Goal: Task Accomplishment & Management: Manage account settings

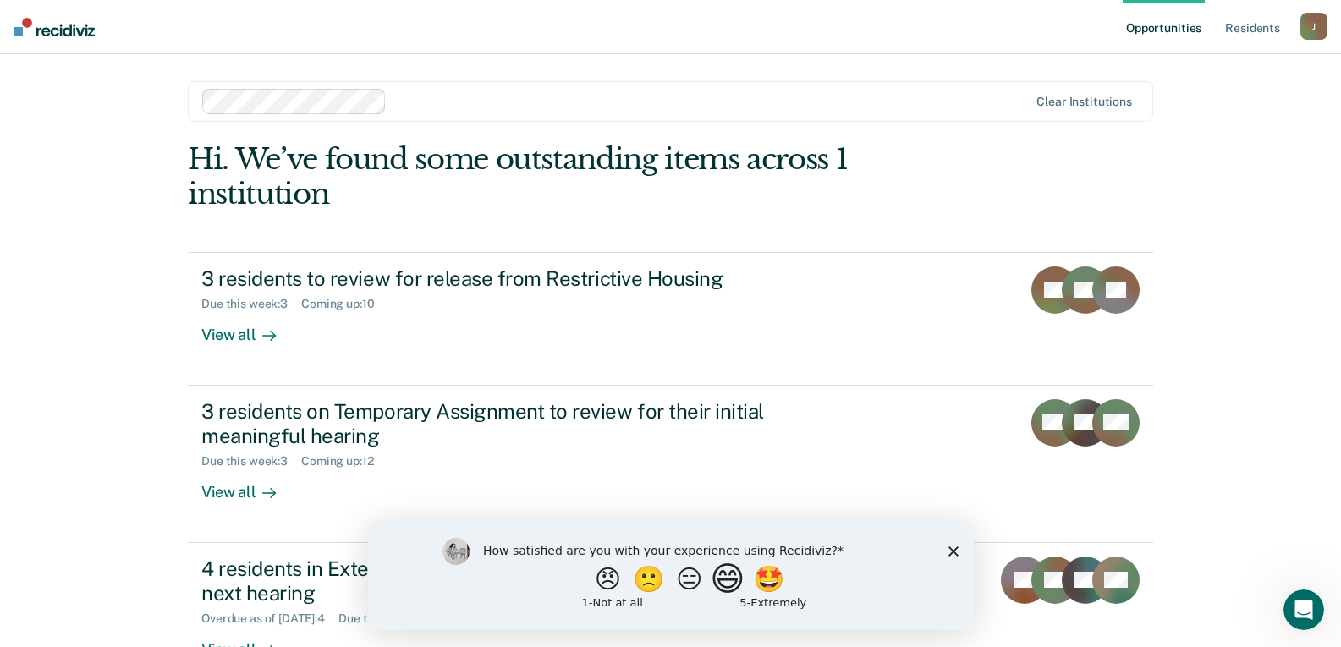
click at [721, 575] on button "😄" at bounding box center [729, 579] width 40 height 34
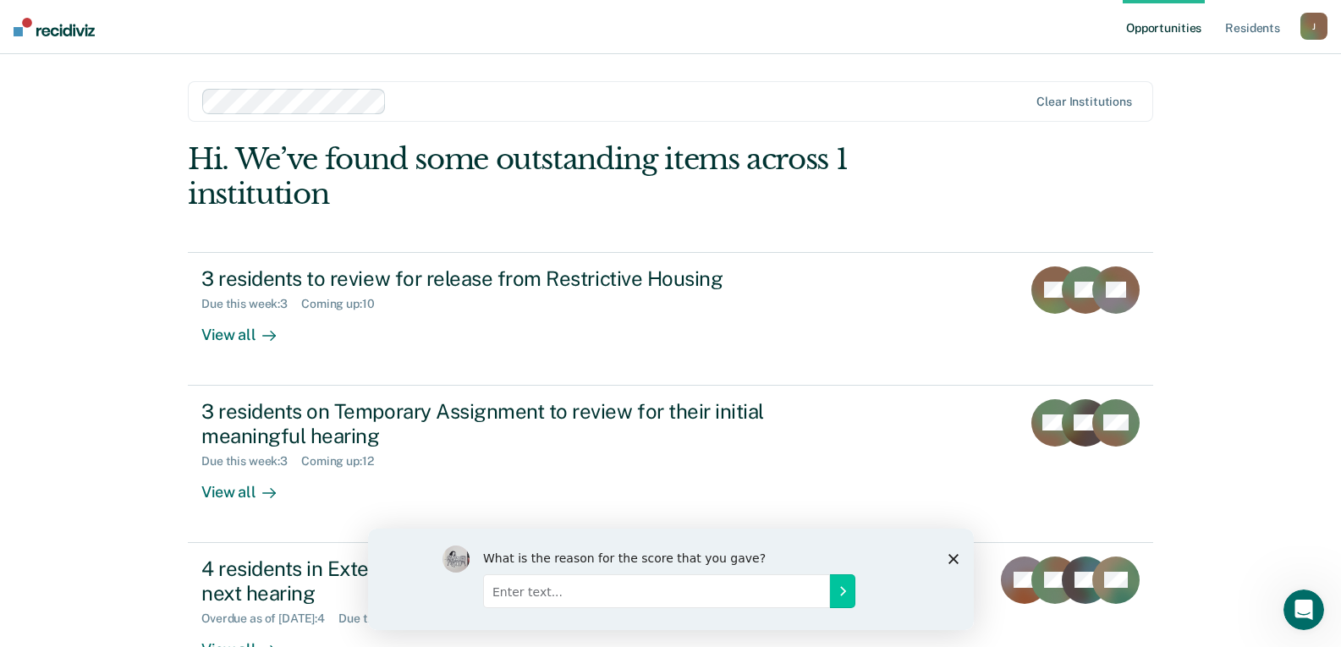
click at [954, 557] on icon "Close survey" at bounding box center [952, 558] width 10 height 10
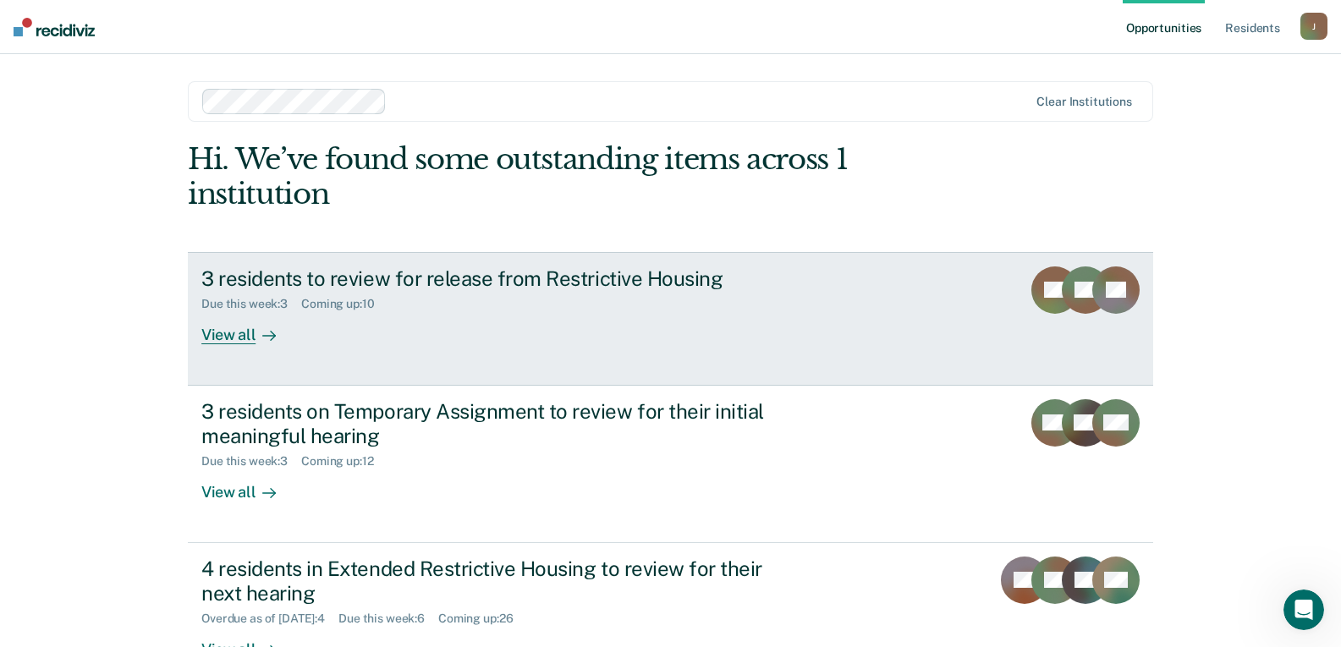
click at [446, 278] on div "3 residents to review for release from Restrictive Housing" at bounding box center [498, 278] width 594 height 25
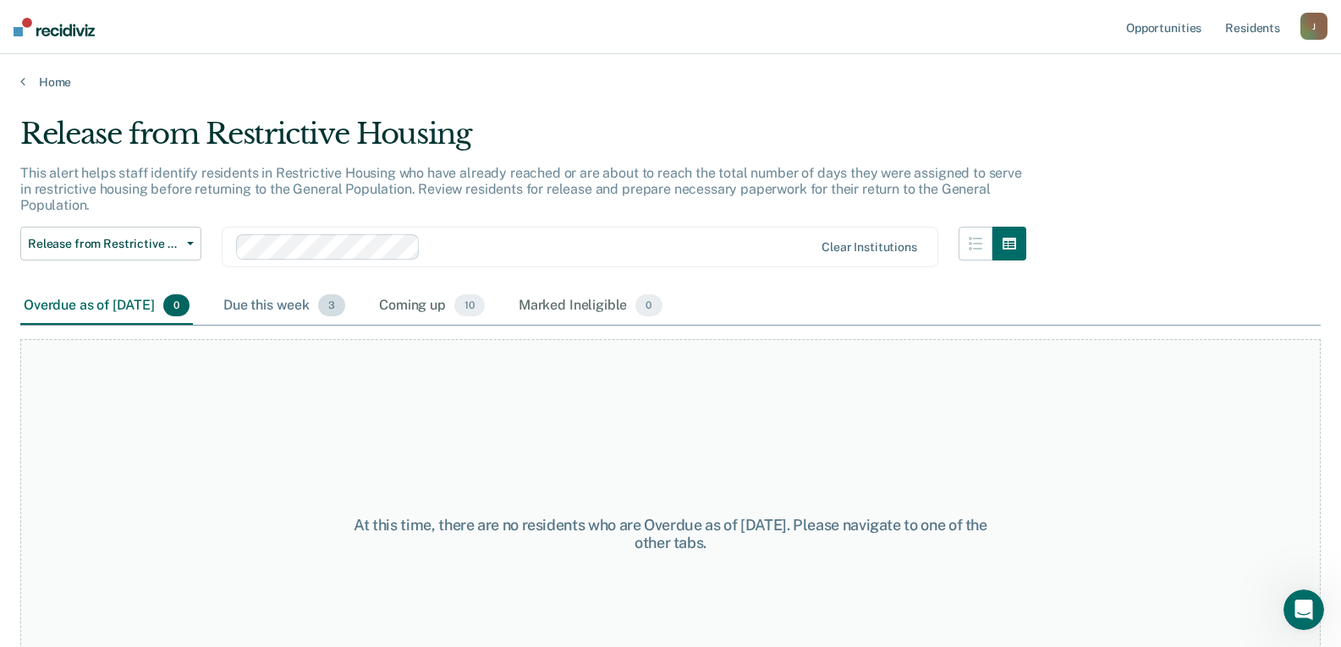
click at [290, 310] on div "Due this week 3" at bounding box center [284, 306] width 129 height 37
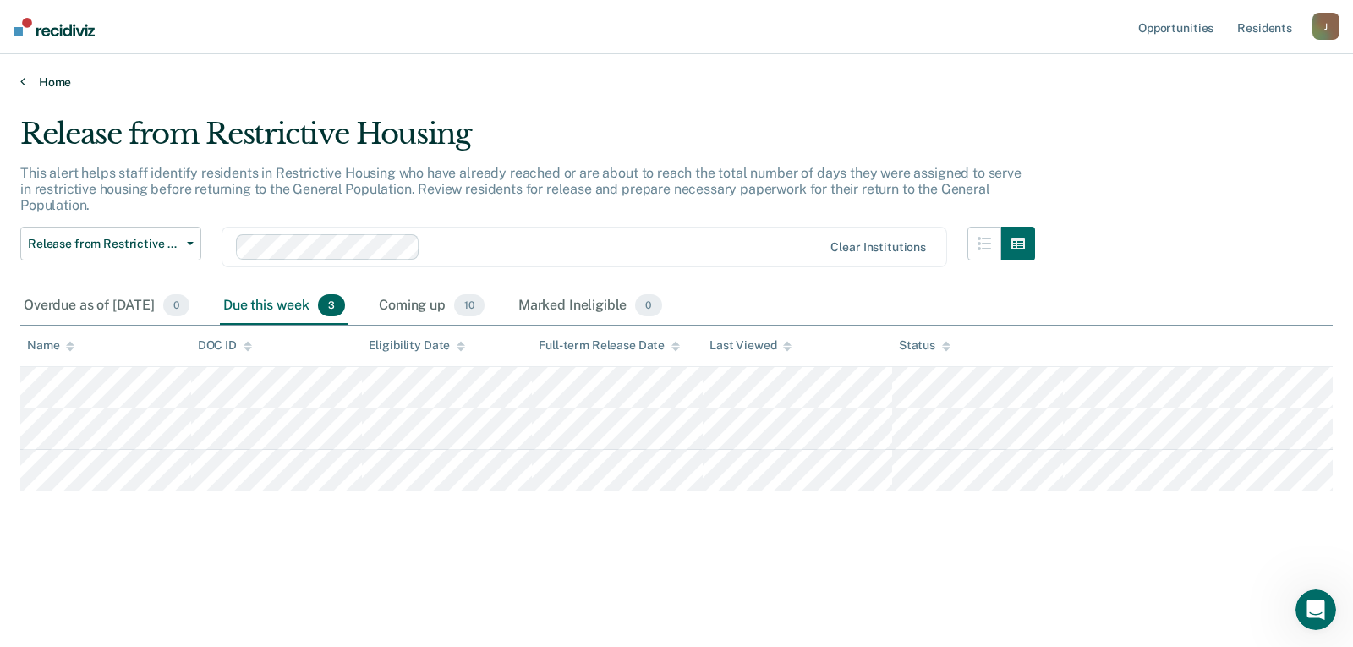
click at [50, 84] on link "Home" at bounding box center [676, 81] width 1313 height 15
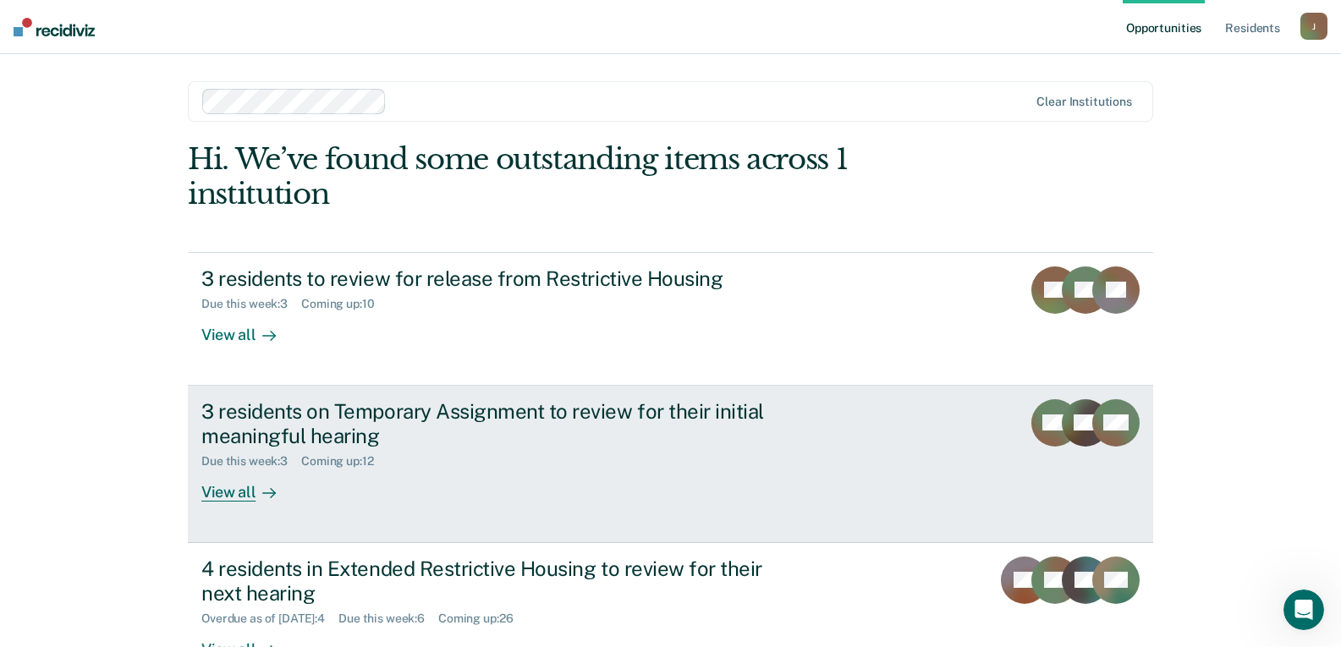
click at [240, 486] on div "View all" at bounding box center [248, 485] width 95 height 33
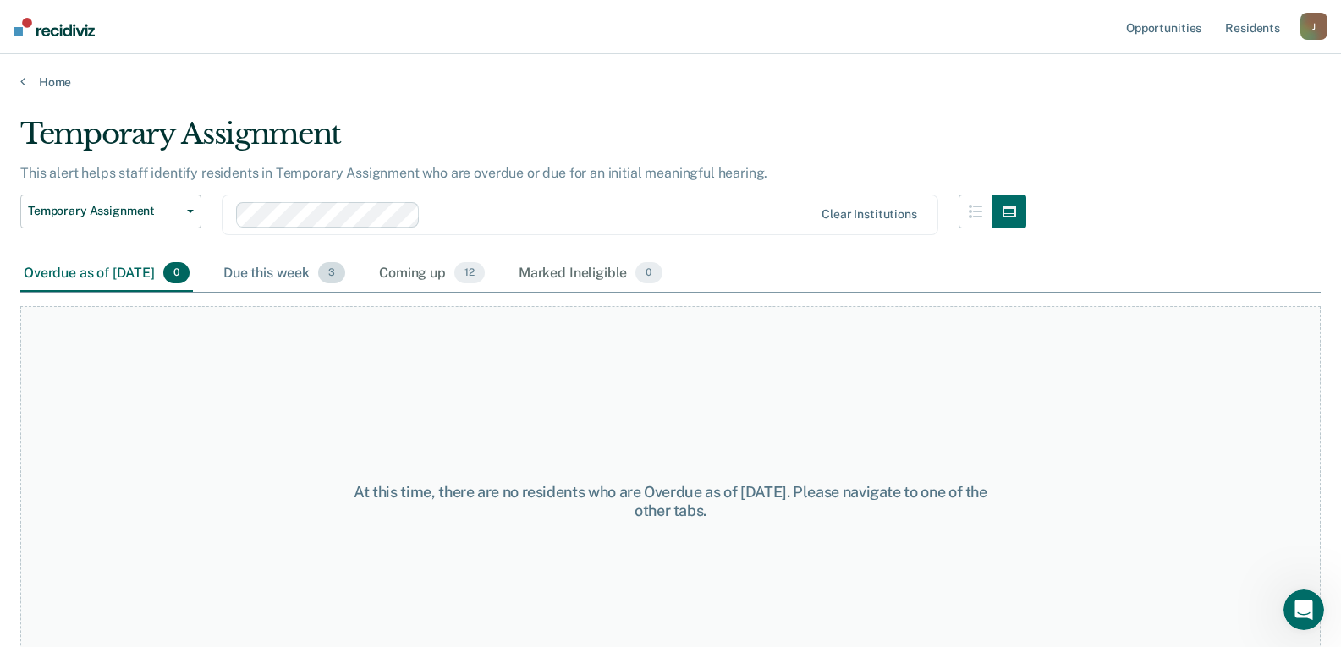
click at [284, 281] on div "Due this week 3" at bounding box center [284, 273] width 129 height 37
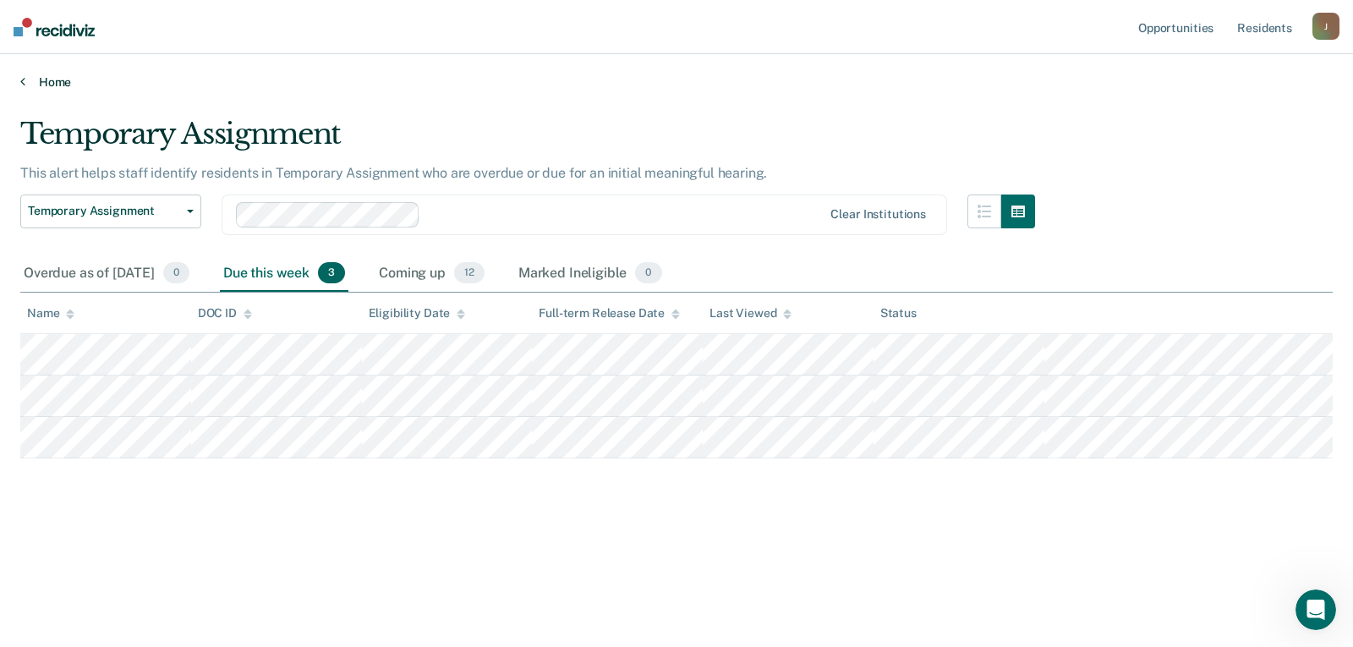
click at [54, 81] on link "Home" at bounding box center [676, 81] width 1313 height 15
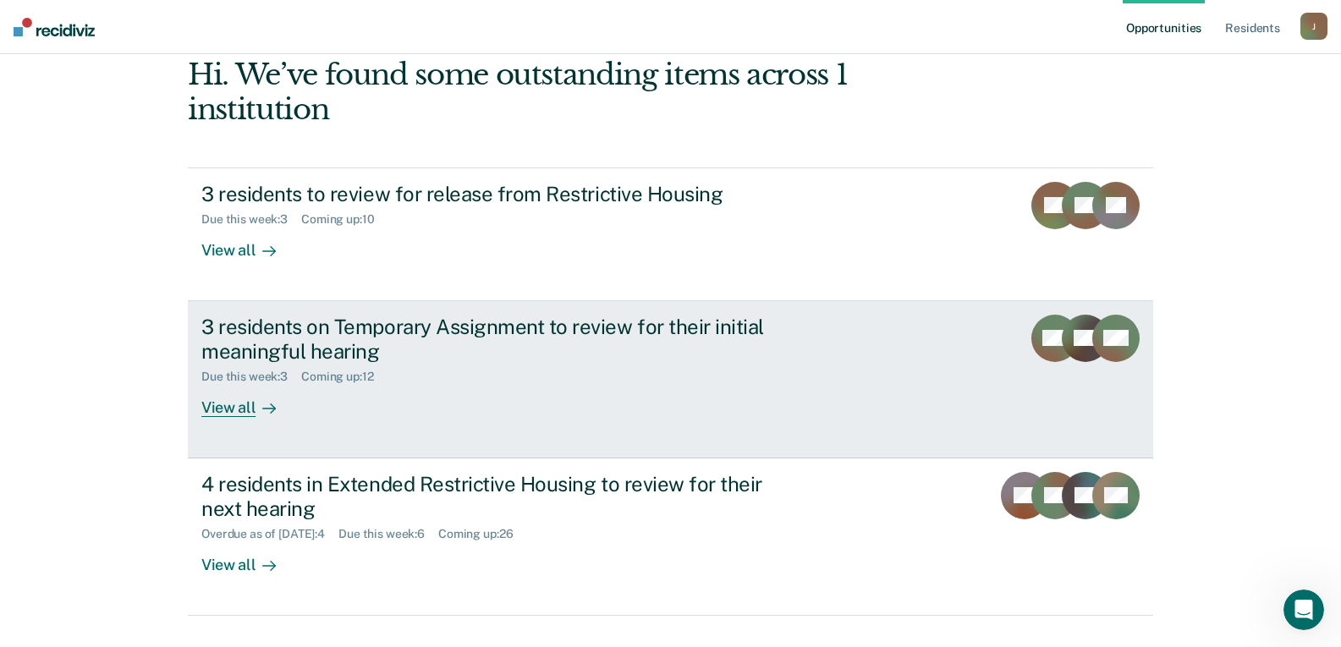
scroll to position [121, 0]
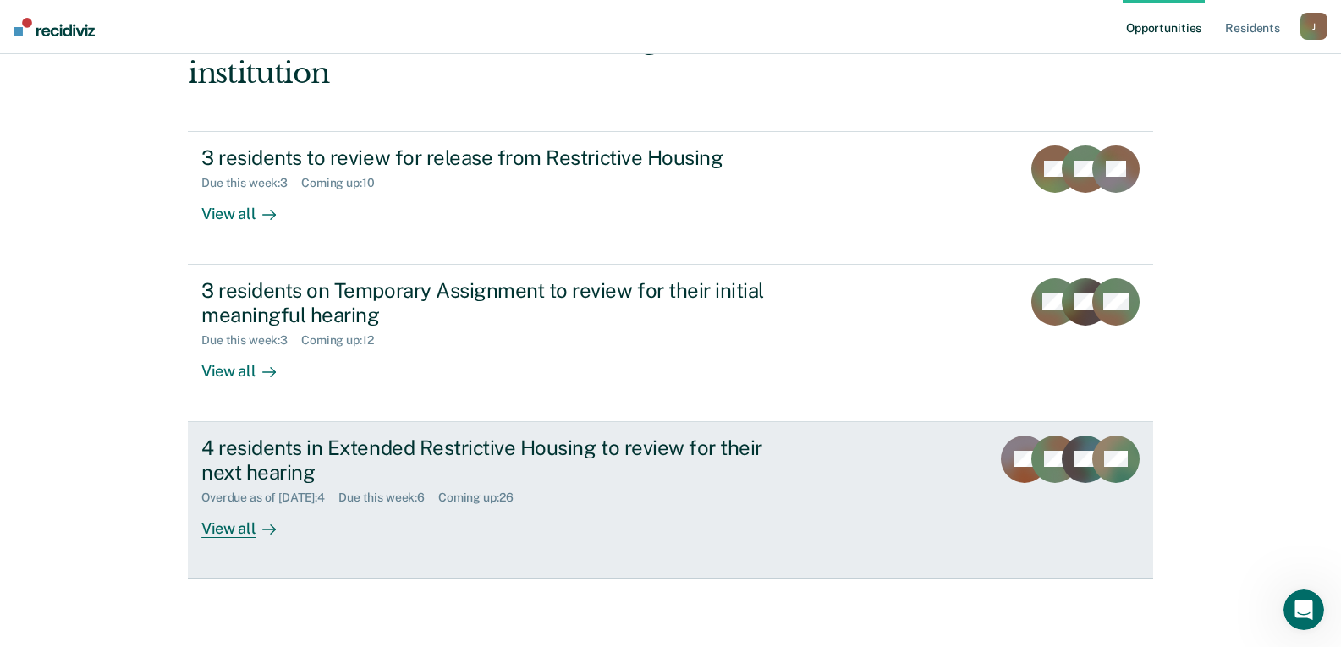
click at [299, 449] on div "4 residents in Extended Restrictive Housing to review for their next hearing" at bounding box center [498, 460] width 594 height 49
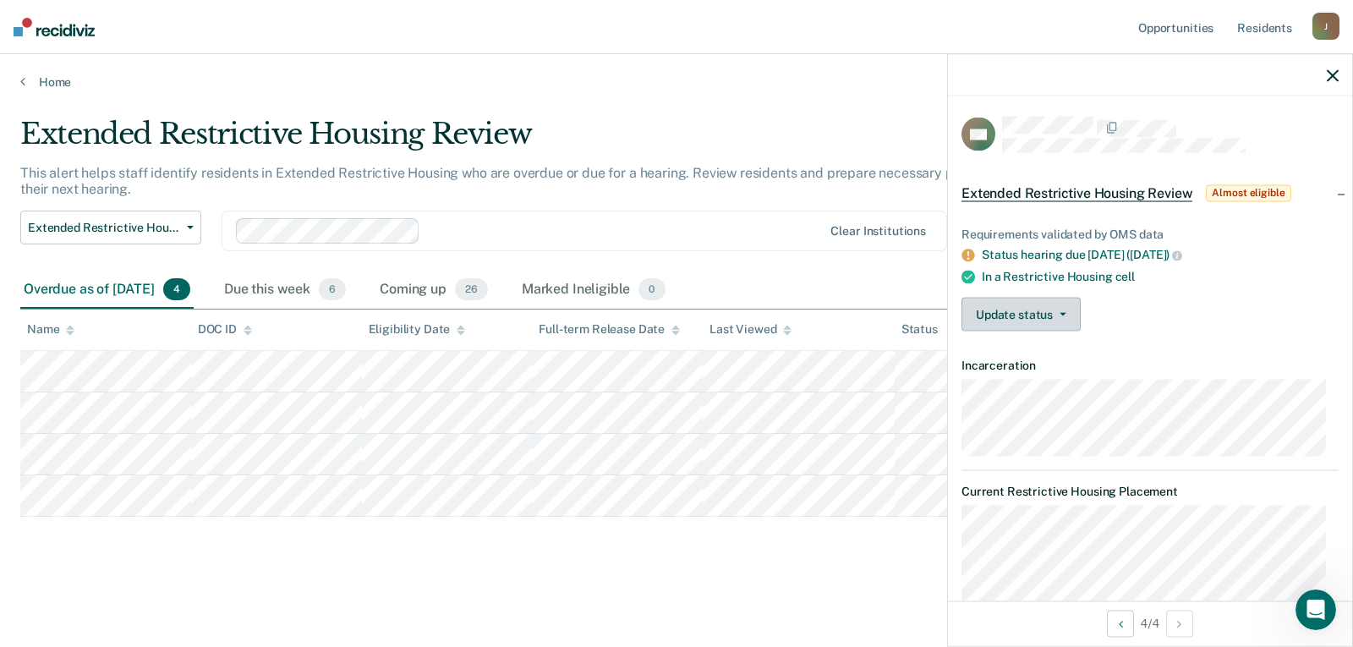
click at [1068, 325] on button "Update status" at bounding box center [1021, 315] width 119 height 34
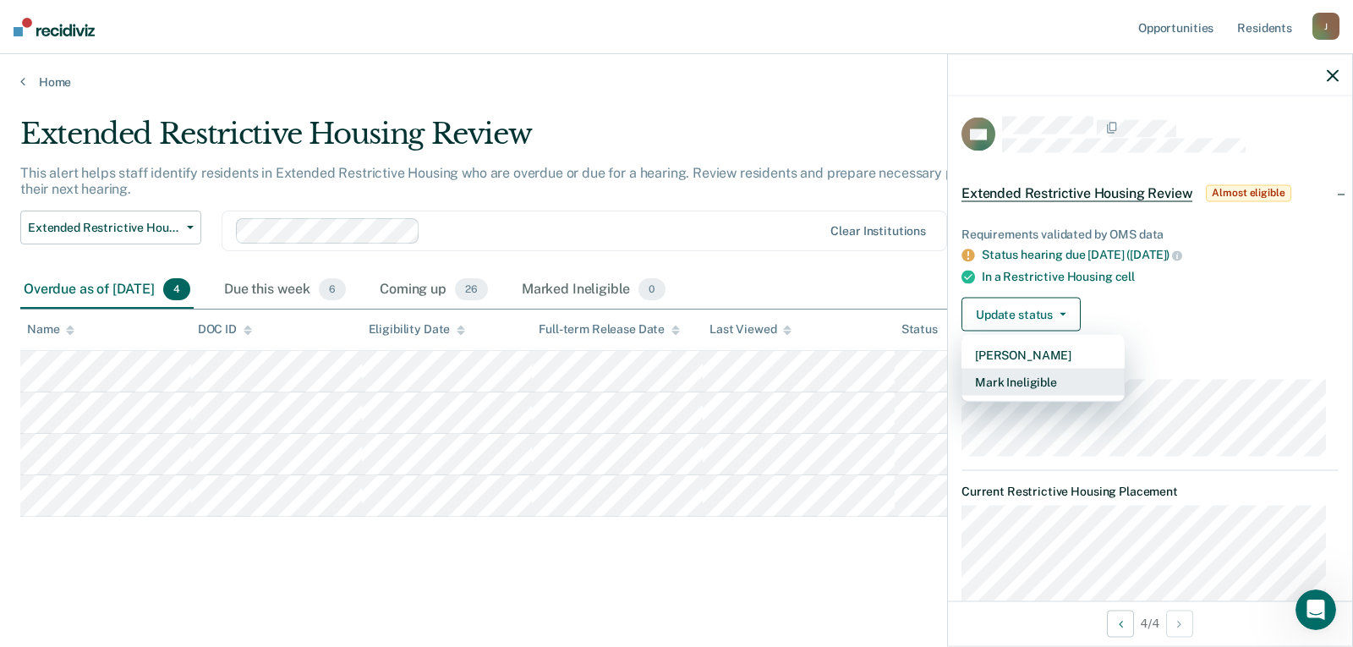
click at [1043, 375] on button "Mark Ineligible" at bounding box center [1043, 382] width 163 height 27
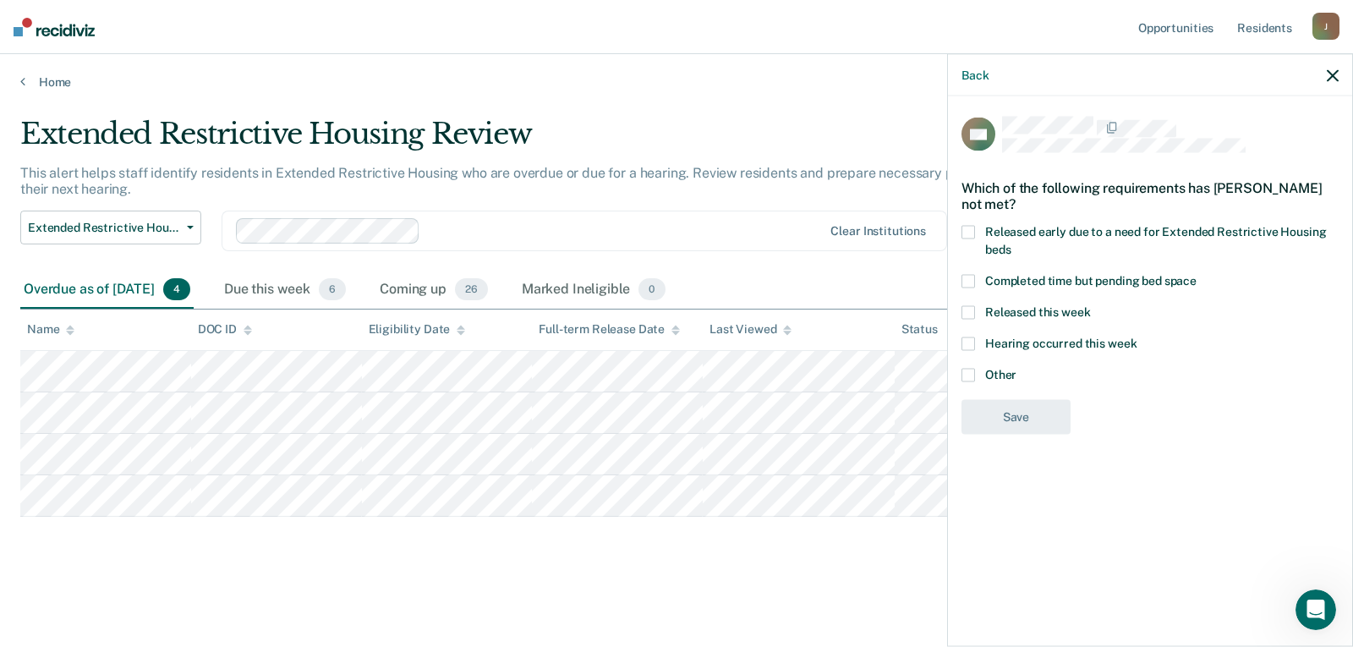
click at [970, 376] on span at bounding box center [969, 376] width 14 height 14
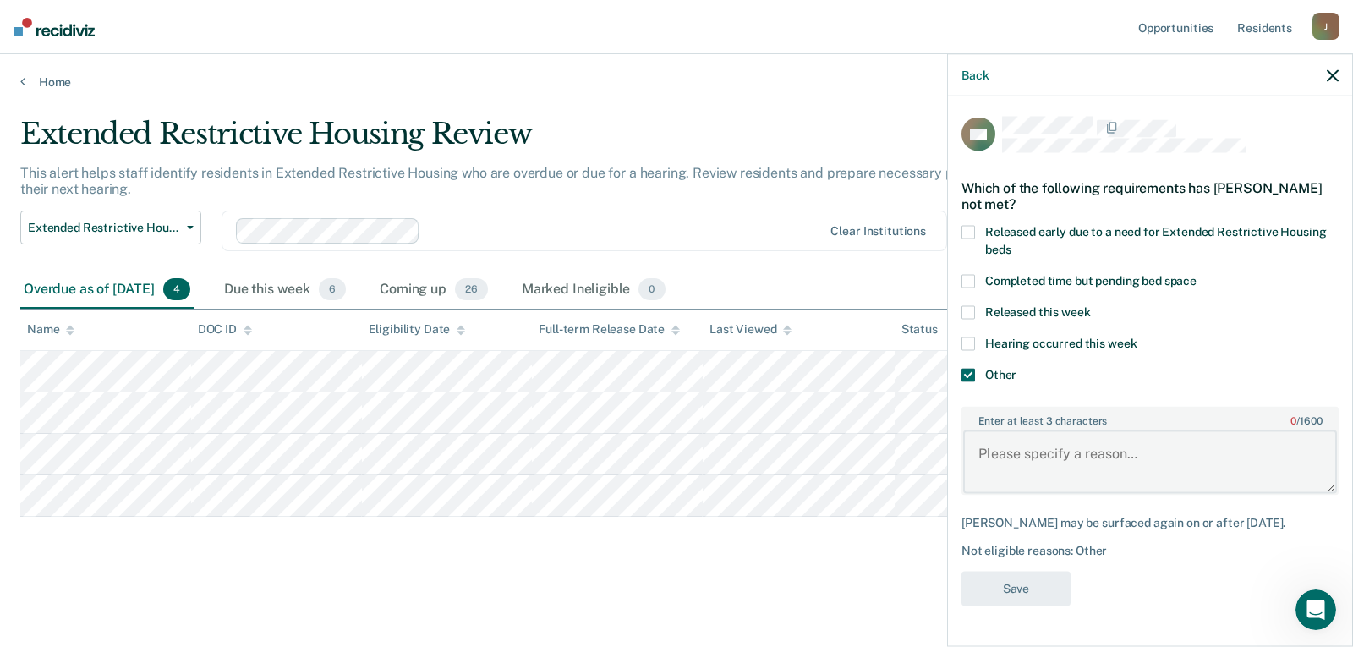
click at [1018, 441] on textarea "Enter at least 3 characters 0 / 1600" at bounding box center [1150, 462] width 374 height 63
type textarea "Hearing scheduled for 10/02/25"
click at [1033, 595] on button "Save" at bounding box center [1016, 589] width 109 height 35
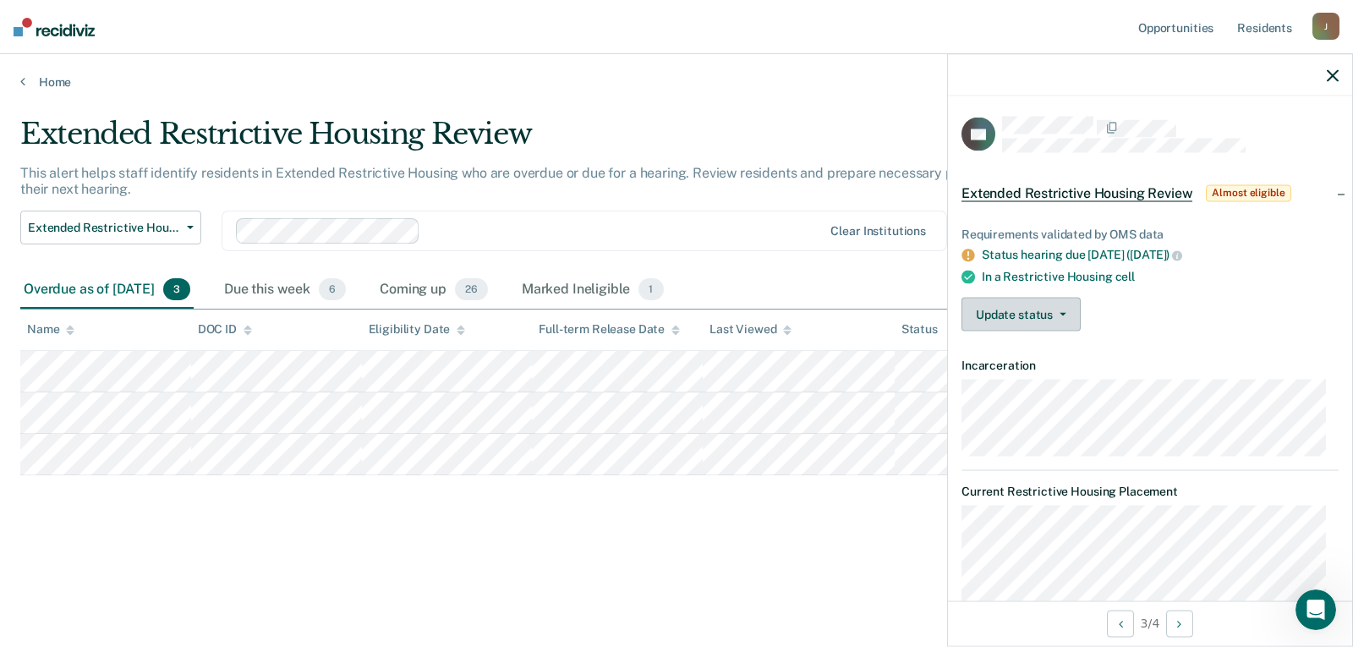
click at [1014, 313] on button "Update status" at bounding box center [1021, 315] width 119 height 34
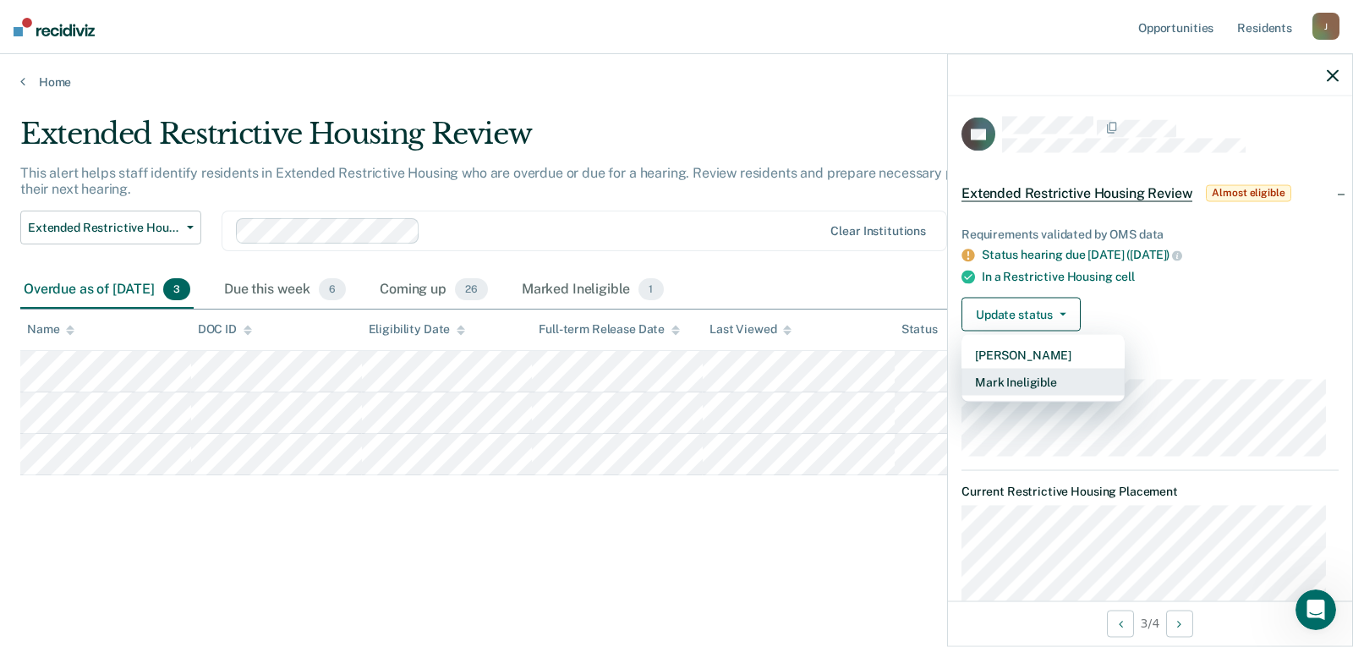
click at [1007, 375] on button "Mark Ineligible" at bounding box center [1043, 382] width 163 height 27
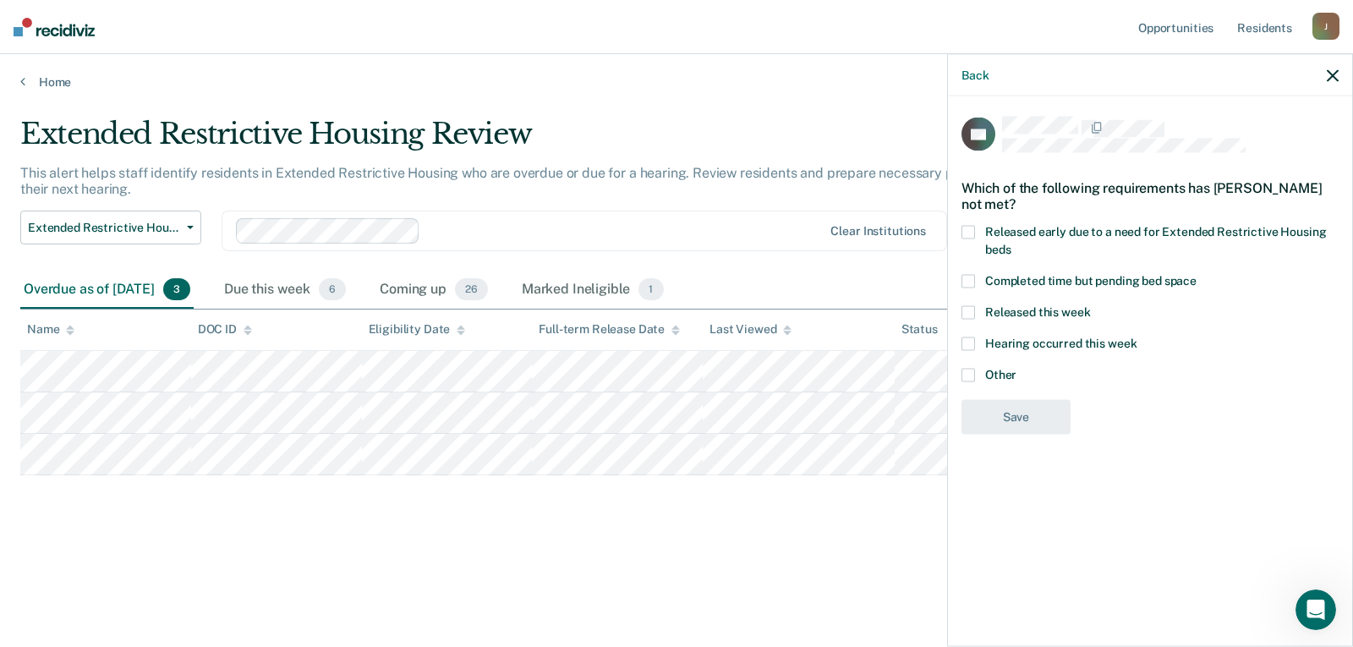
click at [972, 371] on span at bounding box center [969, 376] width 14 height 14
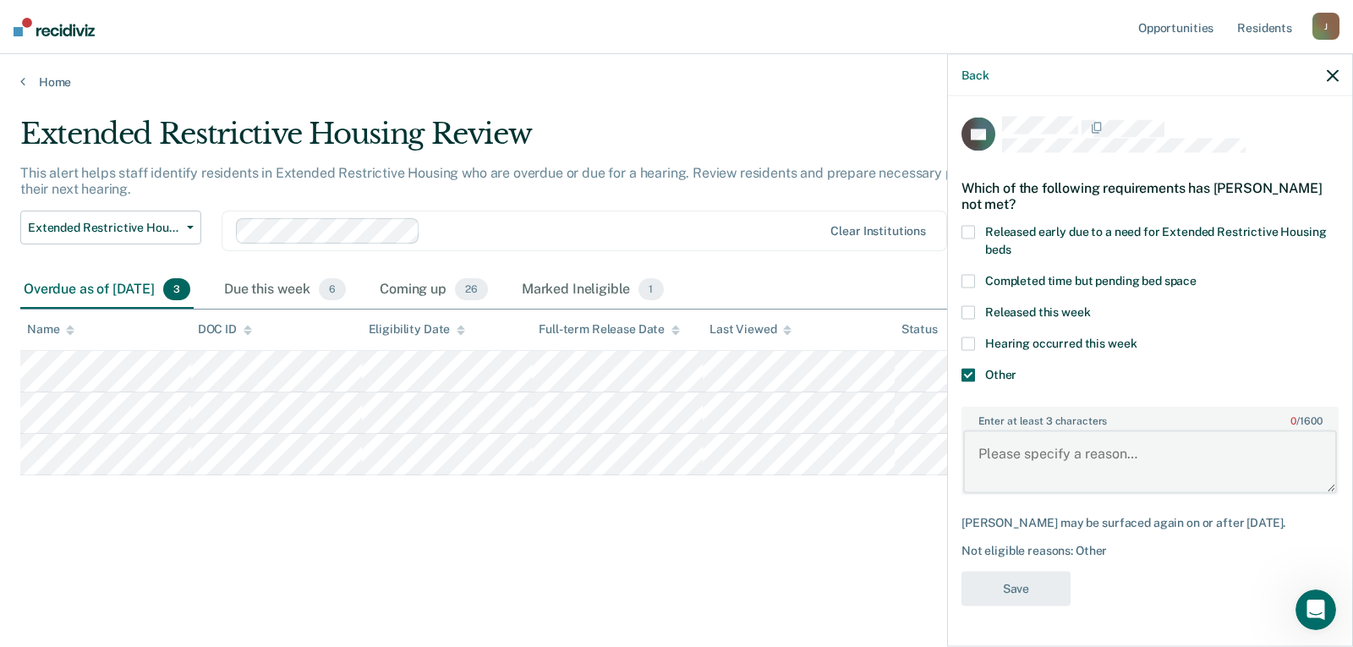
click at [999, 444] on textarea "Enter at least 3 characters 0 / 1600" at bounding box center [1150, 462] width 374 height 63
type textarea "Hearing schedules for 9/30/25"
click at [986, 580] on button "Save" at bounding box center [1016, 589] width 109 height 35
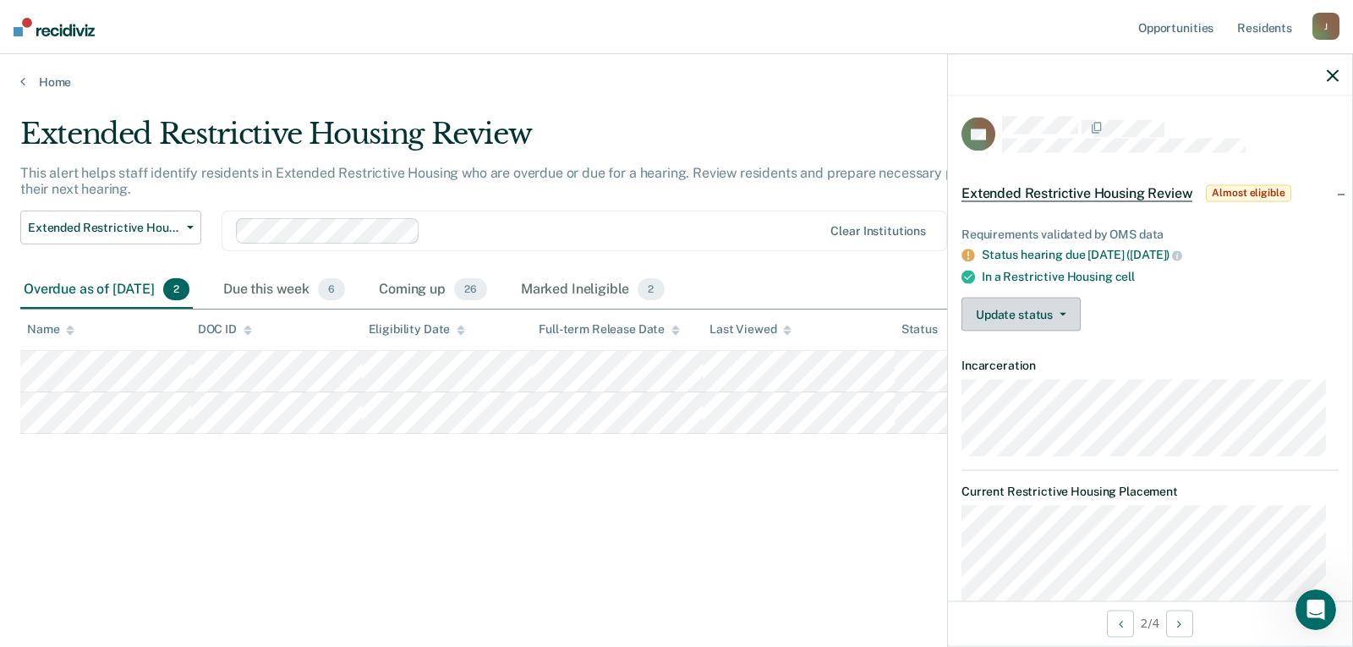
click at [999, 319] on button "Update status" at bounding box center [1021, 315] width 119 height 34
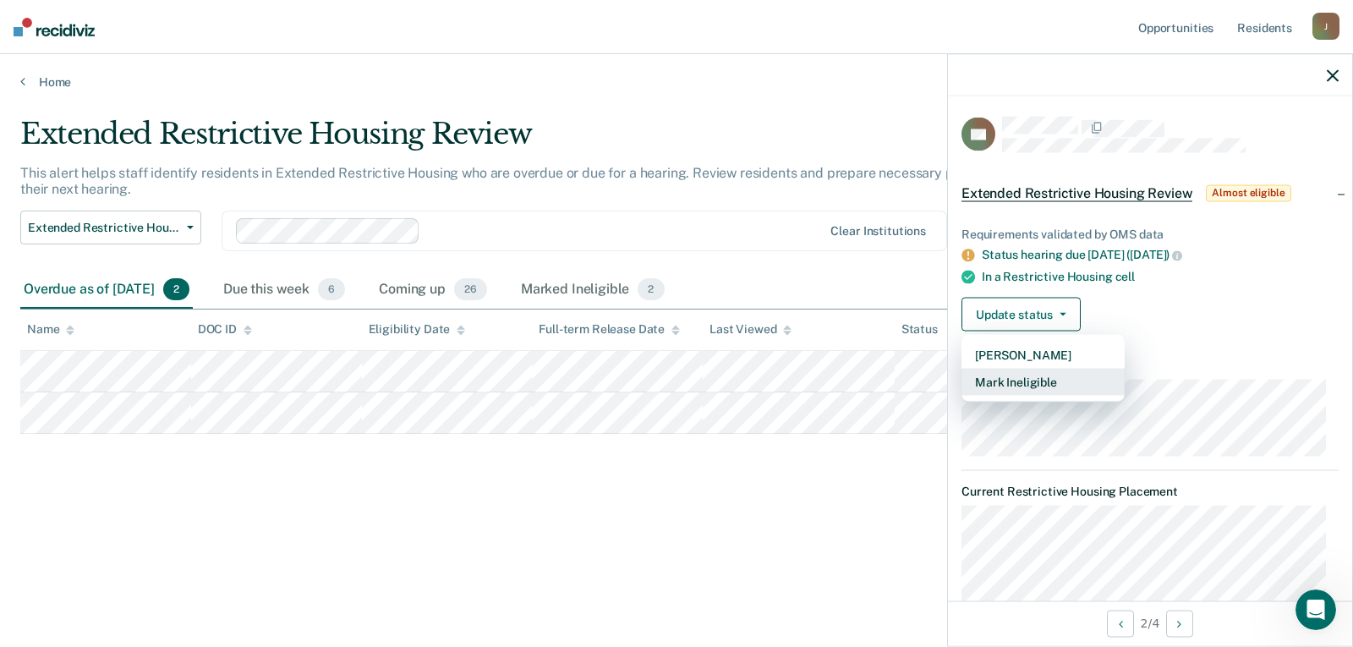
click at [1002, 374] on button "Mark Ineligible" at bounding box center [1043, 382] width 163 height 27
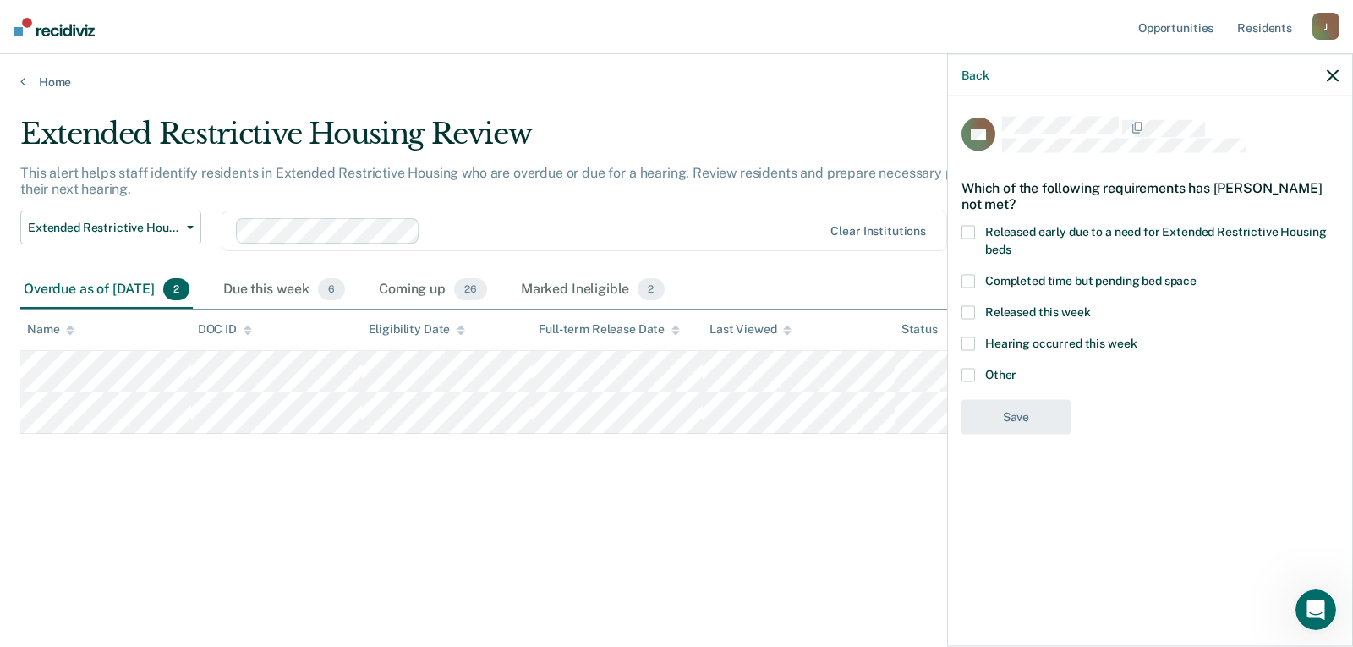
click at [969, 371] on span at bounding box center [969, 376] width 14 height 14
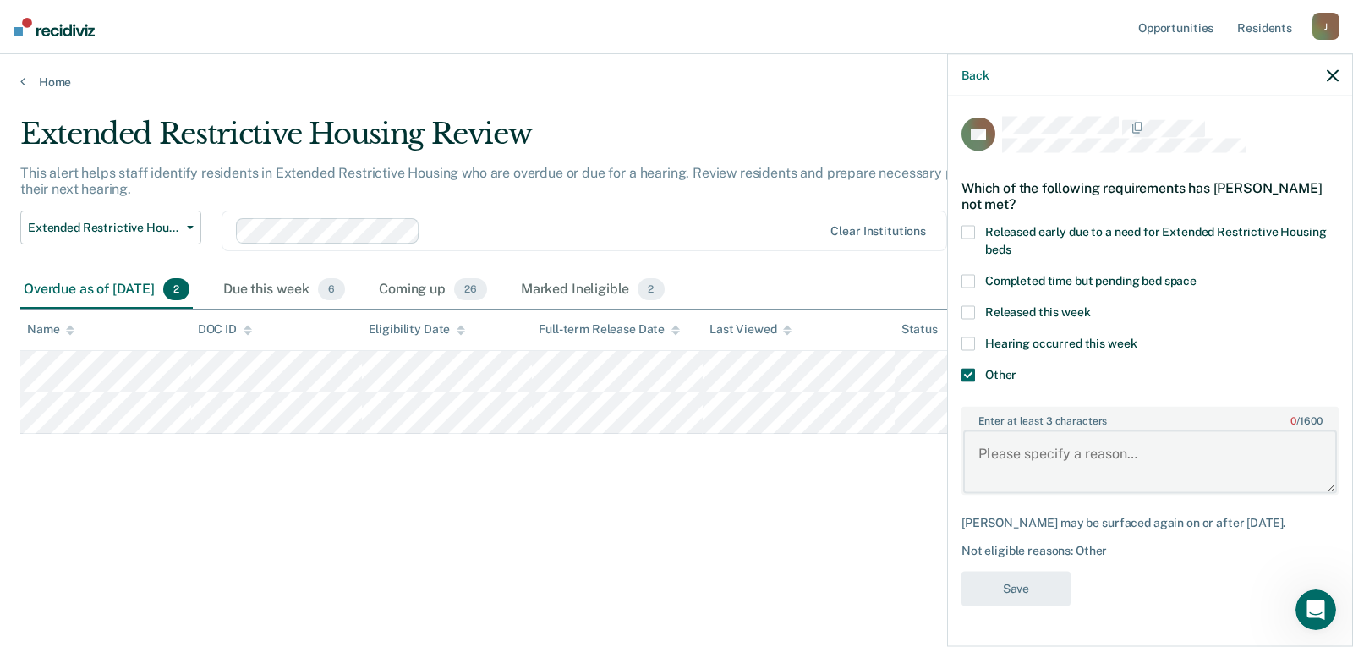
click at [1008, 434] on textarea "Enter at least 3 characters 0 / 1600" at bounding box center [1150, 462] width 374 height 63
type textarea "Hearing scheduled for 9/30/25"
click at [1002, 596] on button "Save" at bounding box center [1016, 589] width 109 height 35
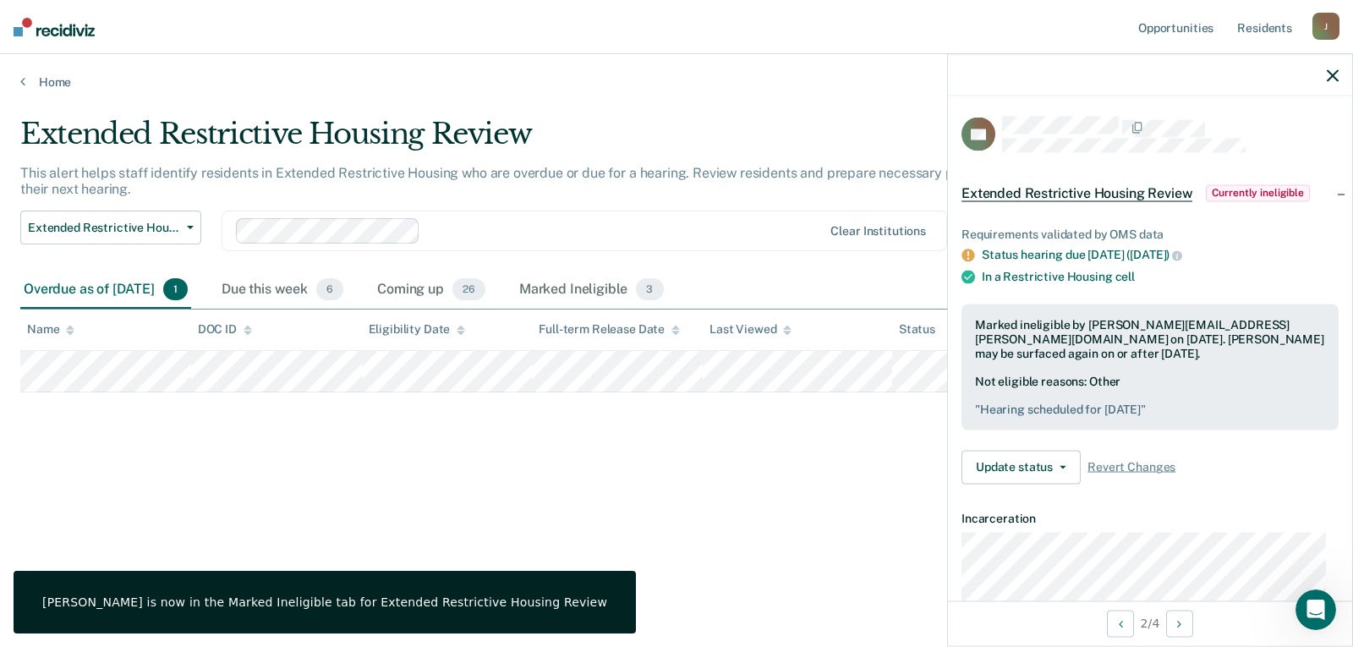
click at [1334, 83] on div at bounding box center [1150, 75] width 404 height 42
click at [1328, 75] on icon "button" at bounding box center [1333, 75] width 12 height 12
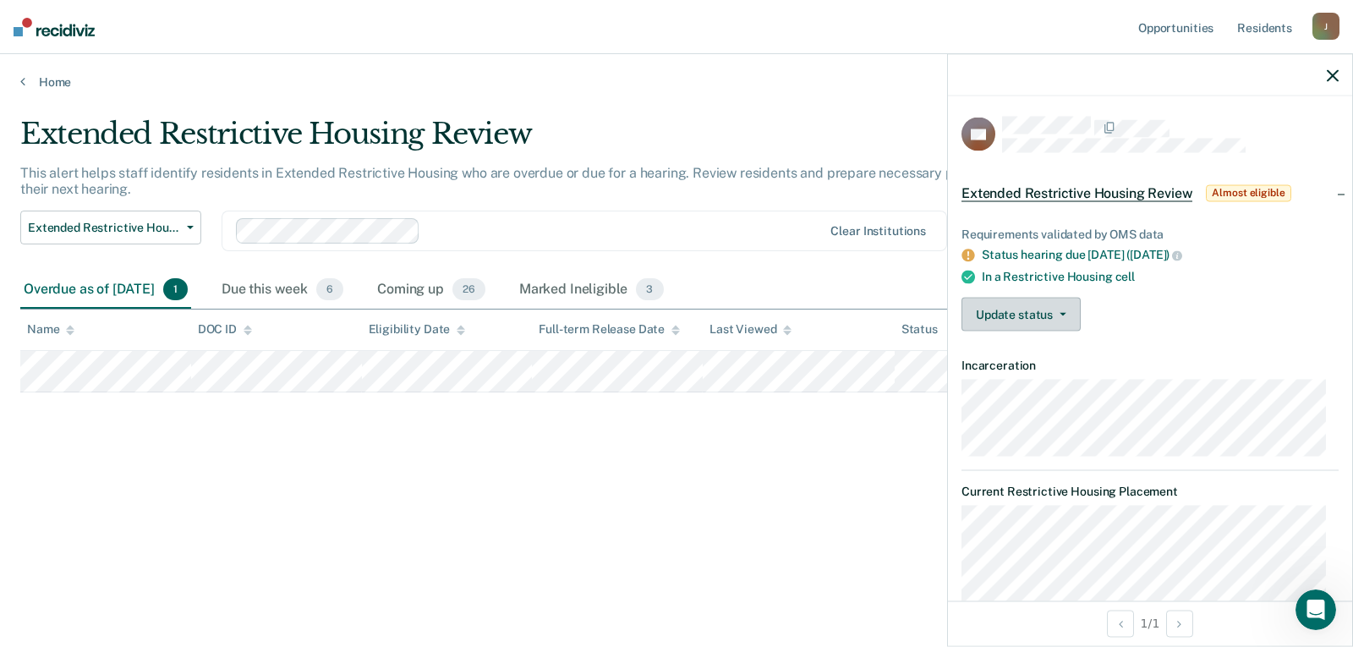
click at [990, 314] on button "Update status" at bounding box center [1021, 315] width 119 height 34
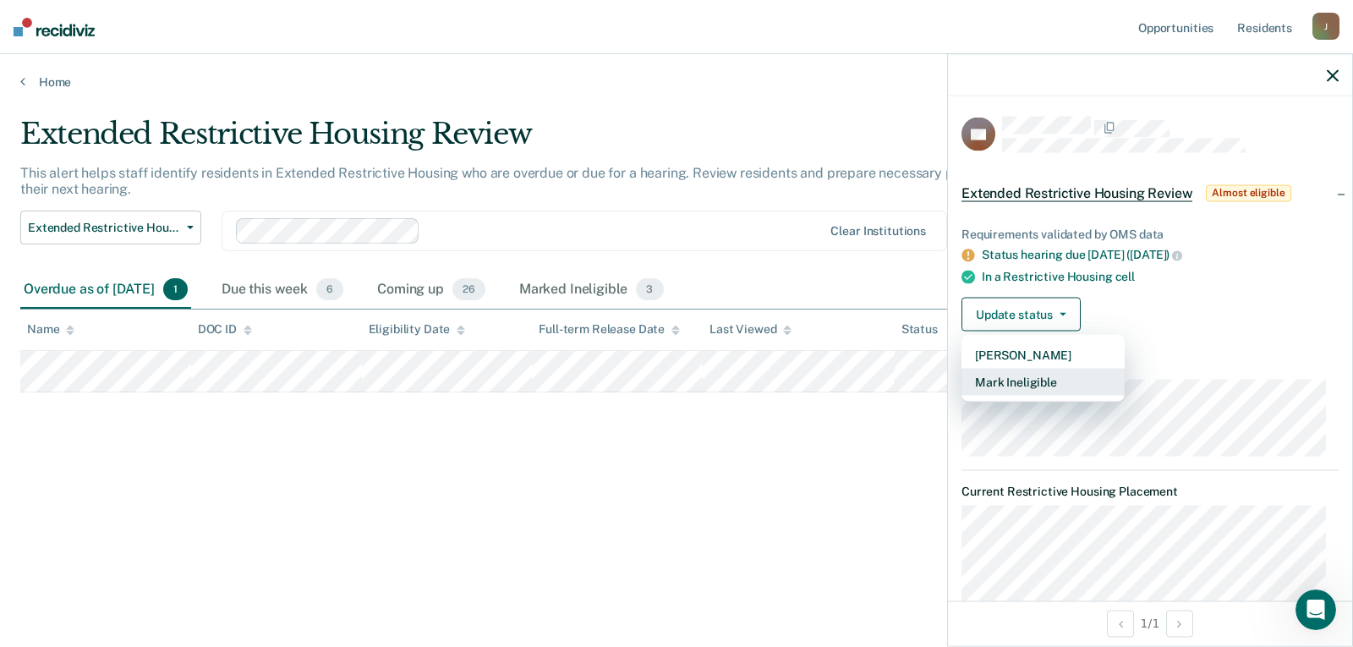
click at [994, 373] on button "Mark Ineligible" at bounding box center [1043, 382] width 163 height 27
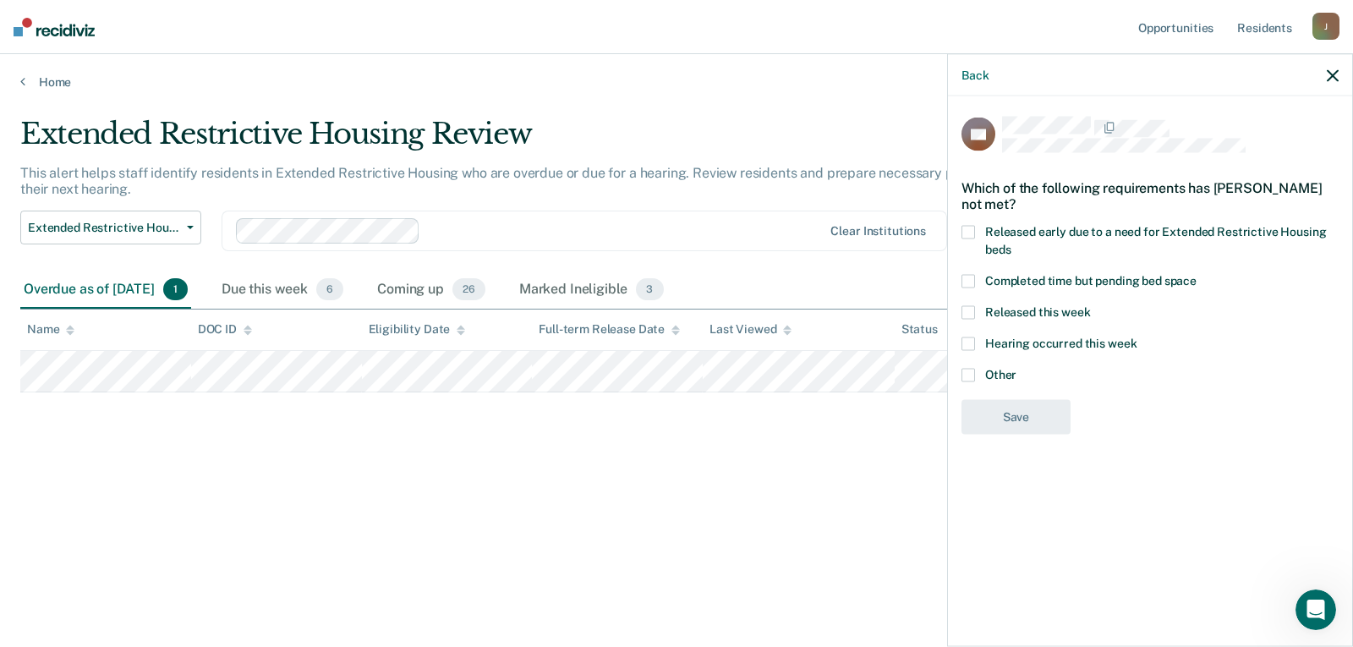
click at [963, 378] on span at bounding box center [969, 376] width 14 height 14
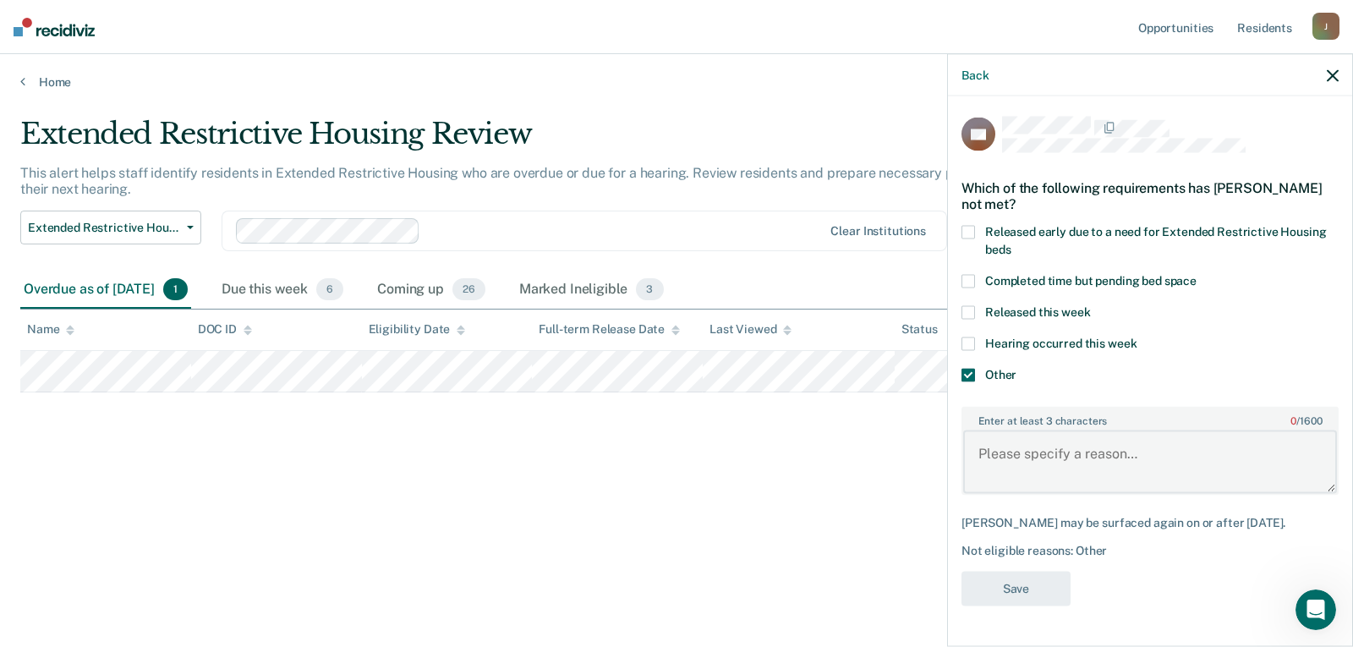
click at [997, 436] on textarea "Enter at least 3 characters 0 / 1600" at bounding box center [1150, 462] width 374 height 63
type textarea "Hearing scheduled for 9/23/25"
click at [1044, 597] on button "Save" at bounding box center [1016, 589] width 109 height 35
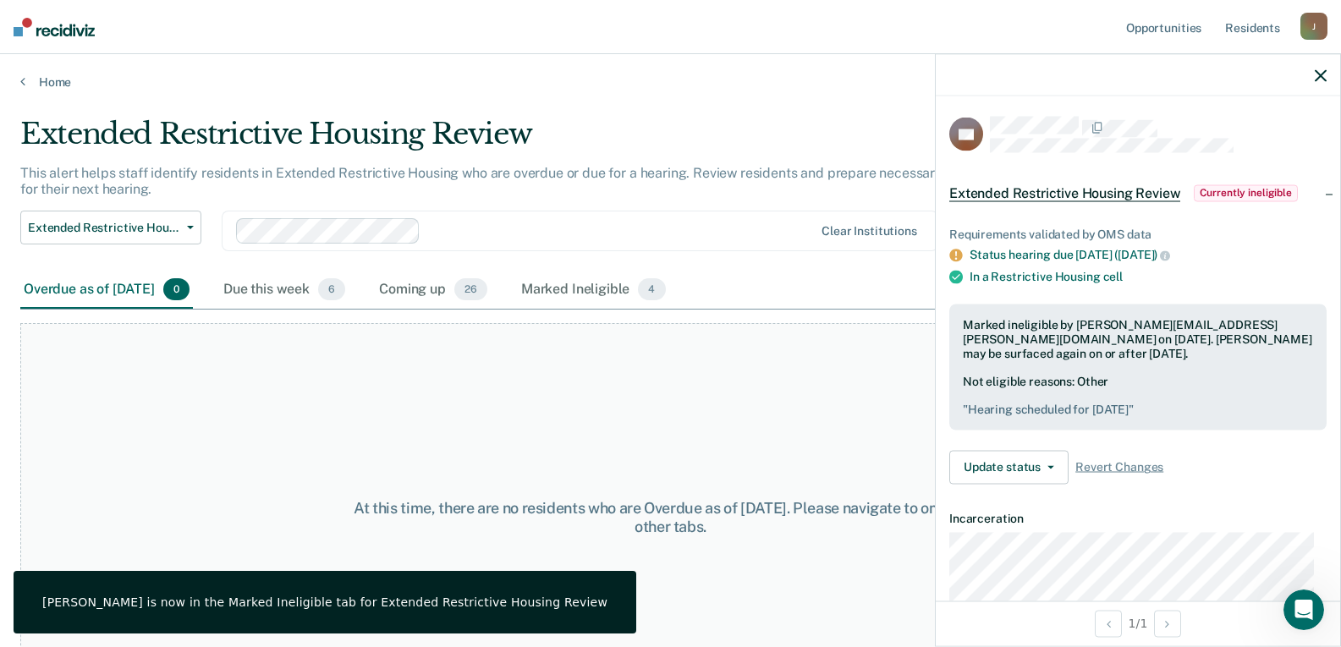
click at [1321, 74] on icon "button" at bounding box center [1321, 75] width 12 height 12
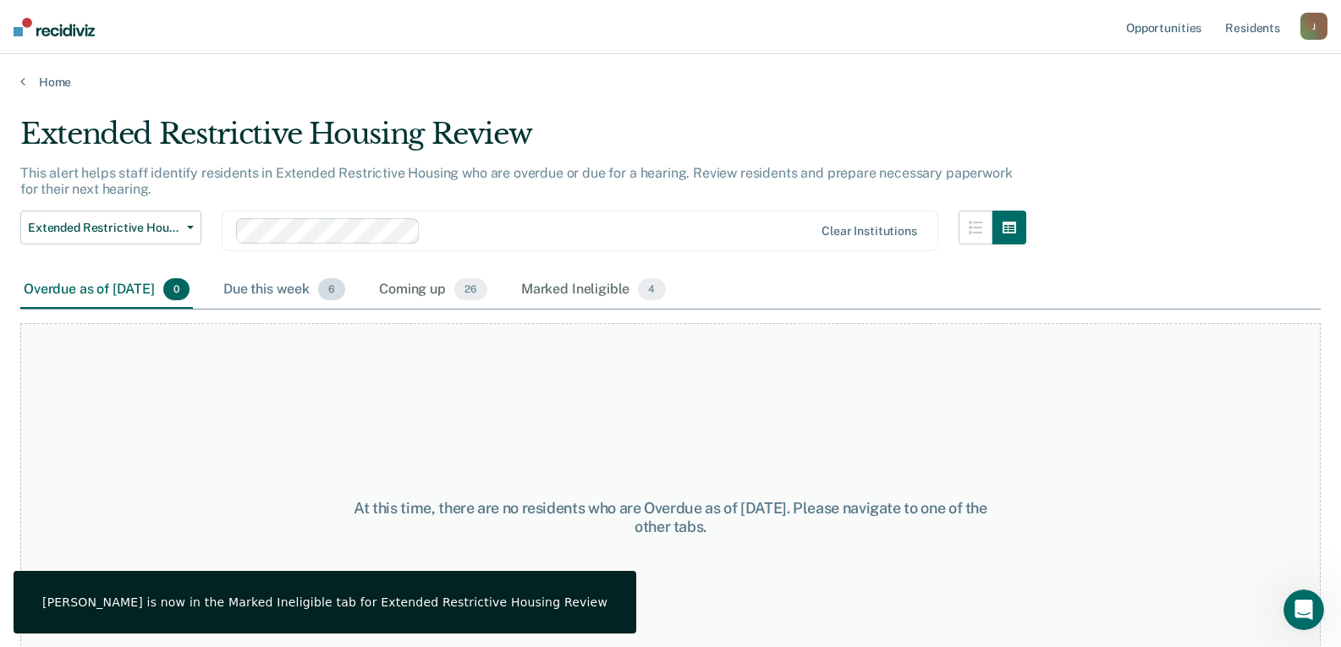
click at [303, 294] on div "Due this week 6" at bounding box center [284, 290] width 129 height 37
